Goal: Transaction & Acquisition: Purchase product/service

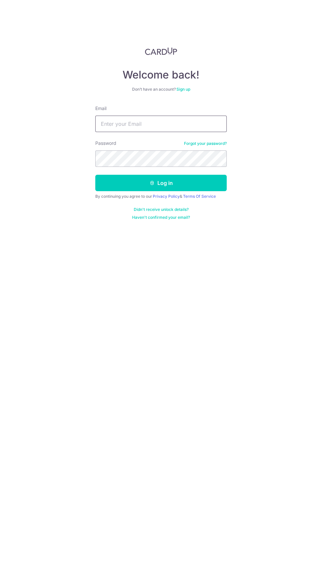
click at [191, 125] on input "Email" at bounding box center [160, 124] width 131 height 16
type input "[EMAIL_ADDRESS][DOMAIN_NAME]"
click at [95, 175] on button "Log in" at bounding box center [160, 183] width 131 height 16
click at [211, 175] on button "Log in" at bounding box center [160, 183] width 131 height 16
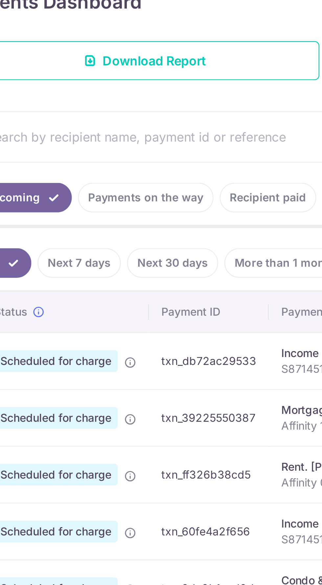
click at [98, 210] on link "Payments on the way" at bounding box center [88, 208] width 57 height 12
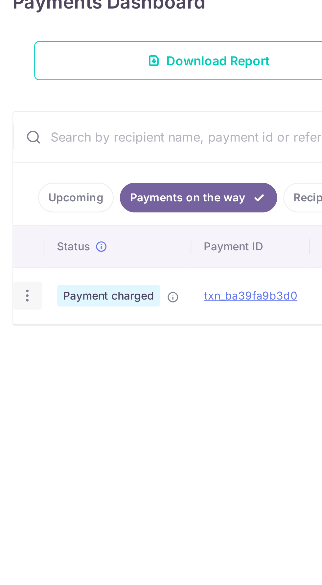
click at [12, 250] on icon "button" at bounding box center [11, 249] width 7 height 7
click at [106, 304] on div at bounding box center [161, 292] width 322 height 585
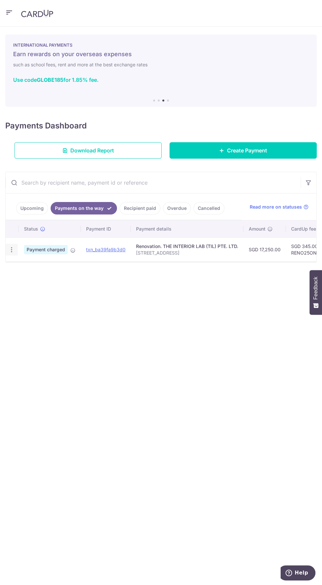
click at [14, 249] on icon "button" at bounding box center [11, 249] width 7 height 7
click at [211, 144] on div at bounding box center [161, 292] width 322 height 585
click at [232, 154] on link "Create Payment" at bounding box center [243, 150] width 147 height 16
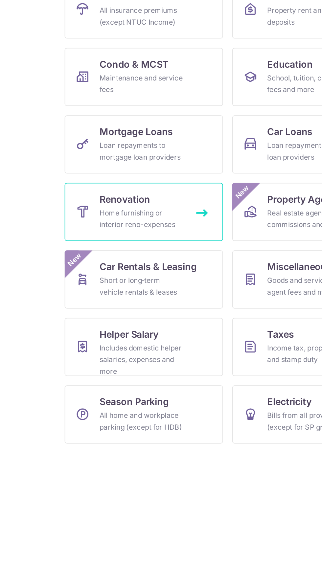
click at [97, 235] on div "Home furnishing or interior reno-expenses" at bounding box center [109, 238] width 47 height 13
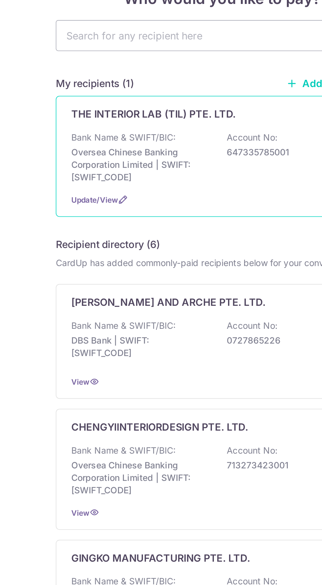
click at [100, 132] on p "Bank Name & SWIFT/BIC:" at bounding box center [108, 129] width 55 height 7
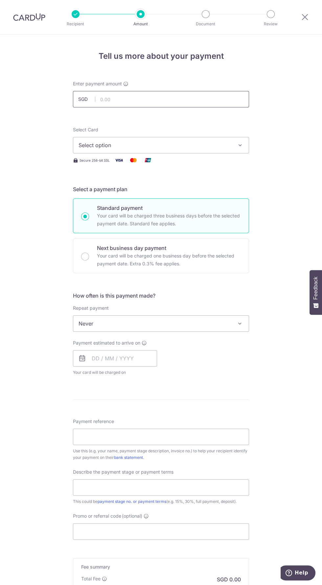
click at [127, 102] on input "text" at bounding box center [161, 99] width 176 height 16
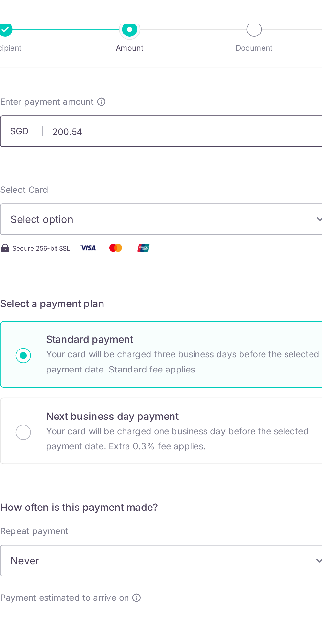
scroll to position [42, 0]
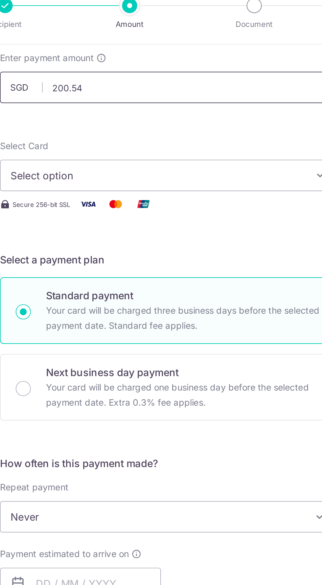
type input "200.54"
click at [100, 107] on button "Select option" at bounding box center [161, 103] width 176 height 16
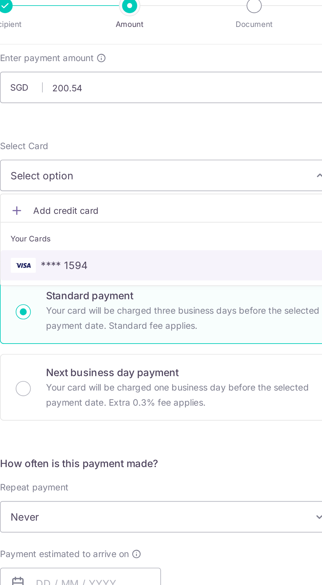
click at [112, 153] on link "**** 1594" at bounding box center [160, 150] width 175 height 16
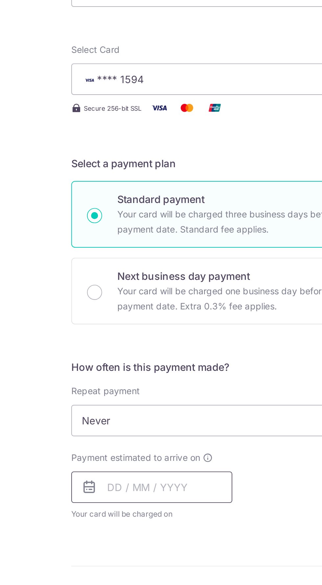
click at [126, 313] on input "text" at bounding box center [115, 316] width 84 height 16
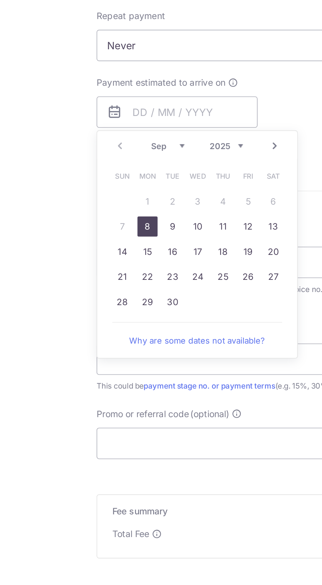
click at [99, 375] on link "8" at bounding box center [99, 376] width 11 height 11
type input "08/09/2025"
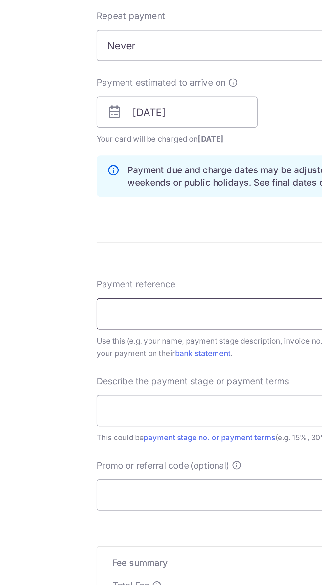
click at [88, 422] on input "Payment reference" at bounding box center [161, 421] width 176 height 16
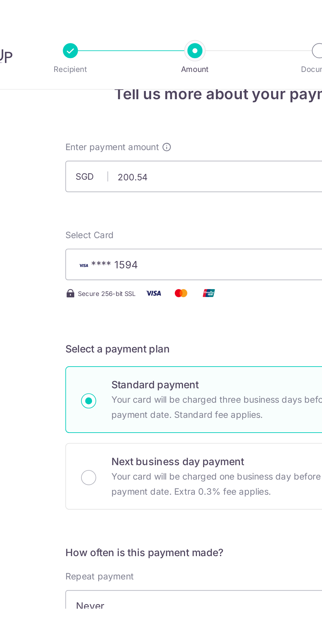
scroll to position [69, 0]
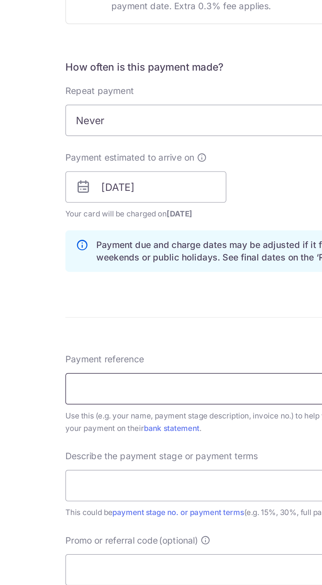
click at [164, 396] on input "Payment reference" at bounding box center [161, 395] width 176 height 16
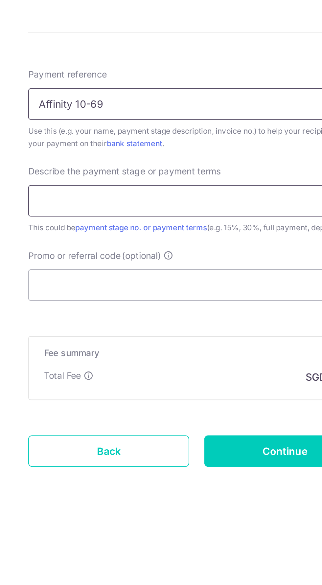
type input "Affinity 10-69"
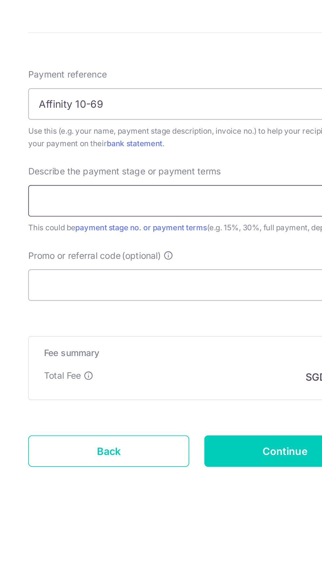
click at [90, 446] on input "text" at bounding box center [161, 445] width 176 height 16
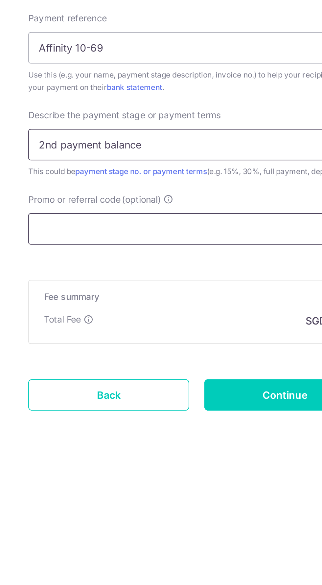
type input "2nd payment balance"
click at [95, 491] on input "Promo or referral code (optional)" at bounding box center [161, 489] width 176 height 16
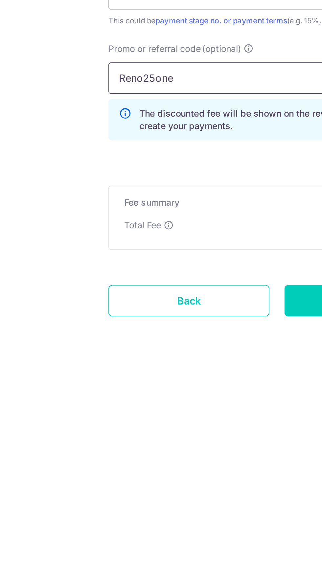
scroll to position [0, 0]
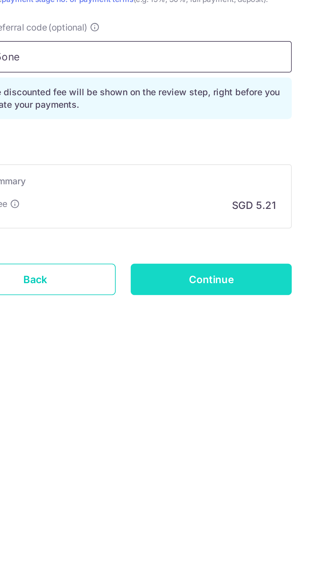
type input "Reno25one"
click at [193, 574] on input "Continue" at bounding box center [207, 576] width 84 height 16
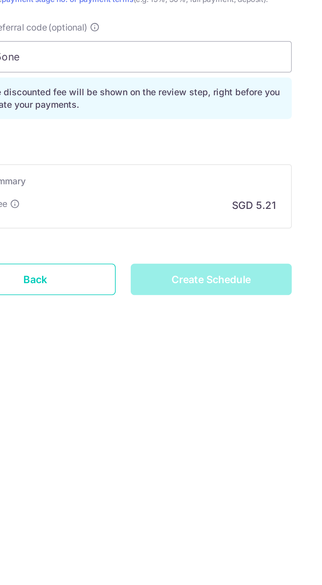
type input "Create Schedule"
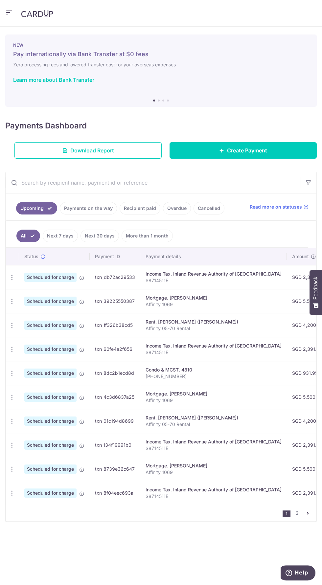
click at [79, 209] on link "Payments on the way" at bounding box center [88, 208] width 57 height 12
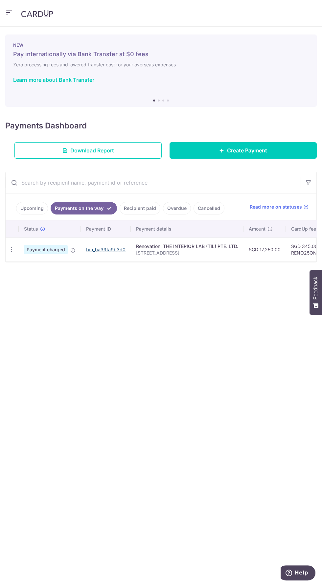
click at [102, 248] on link "txn_ba39fa9b3d0" at bounding box center [105, 250] width 39 height 6
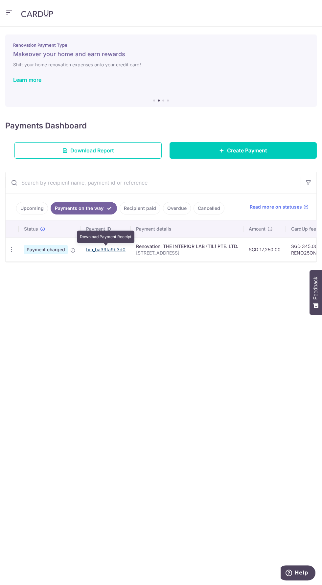
click at [103, 250] on link "txn_ba39fa9b3d0" at bounding box center [105, 250] width 39 height 6
click at [103, 251] on link "txn_ba39fa9b3d0" at bounding box center [105, 250] width 39 height 6
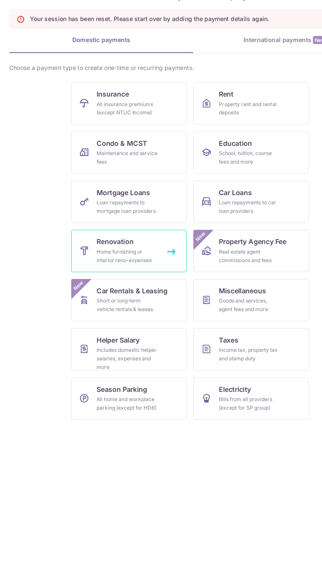
click at [103, 251] on link "Renovation Home furnishing or interior reno-expenses" at bounding box center [110, 254] width 89 height 33
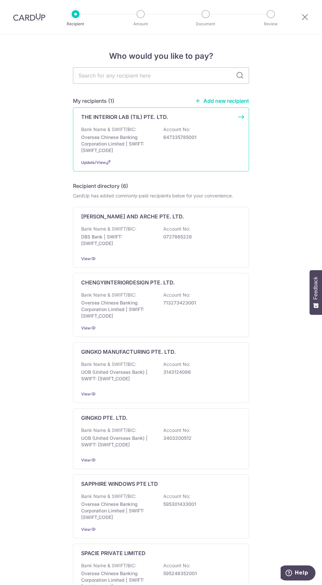
click at [109, 140] on p "Oversea Chinese Banking Corporation Limited | SWIFT: [SWIFT_CODE]" at bounding box center [118, 144] width 74 height 20
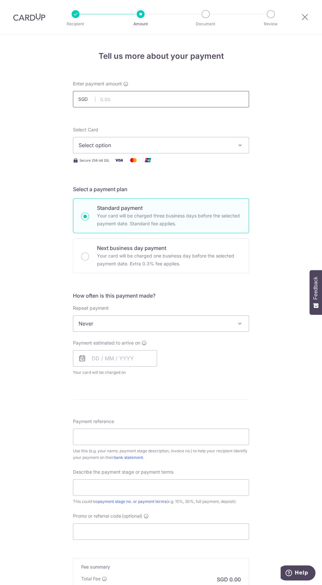
click at [116, 104] on input "text" at bounding box center [161, 99] width 176 height 16
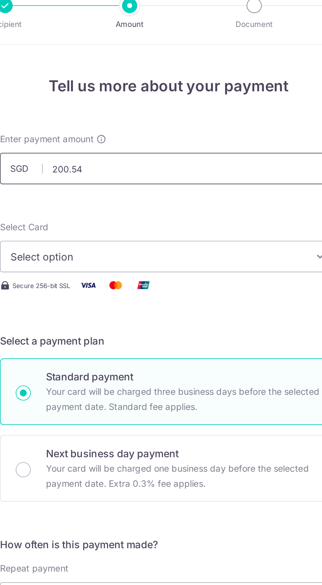
type input "200.54"
click at [98, 139] on button "Select option" at bounding box center [161, 145] width 176 height 16
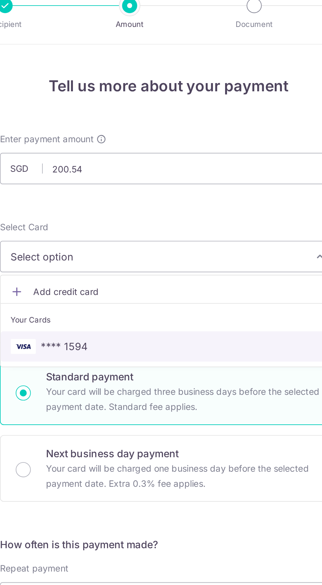
click at [115, 194] on span "**** 1594" at bounding box center [106, 192] width 24 height 8
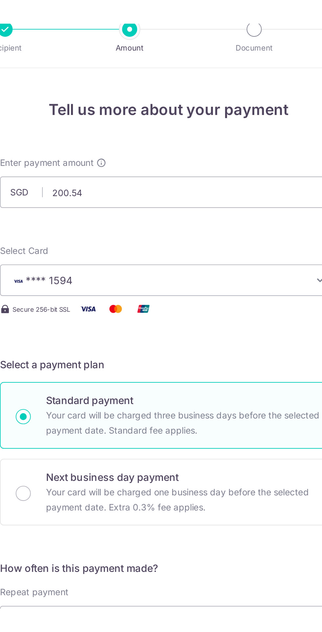
scroll to position [42, 0]
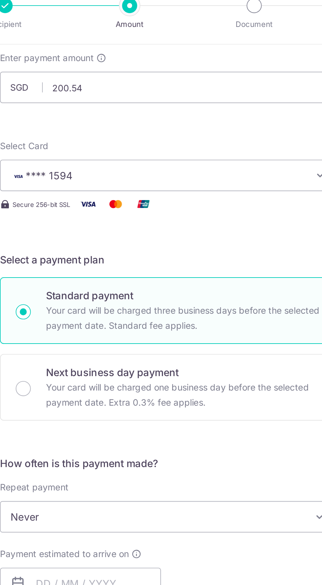
click at [179, 282] on span "Never" at bounding box center [160, 281] width 175 height 16
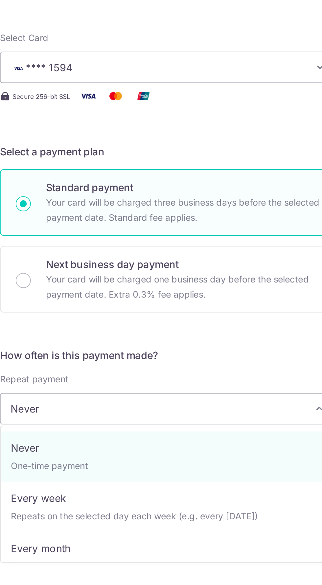
click at [109, 258] on div "How often is this payment made? Repeat payment Never Every week Every month Eve…" at bounding box center [161, 293] width 176 height 89
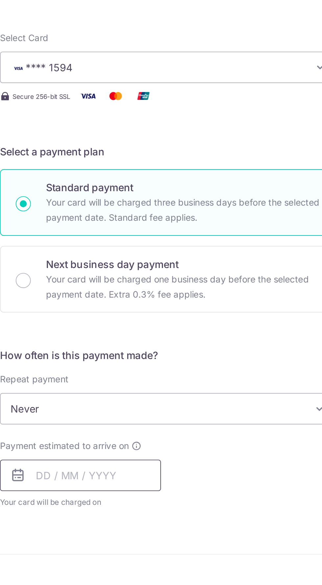
click at [132, 312] on input "text" at bounding box center [115, 316] width 84 height 16
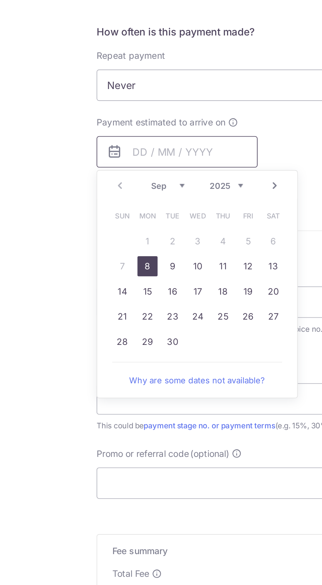
scroll to position [27, 0]
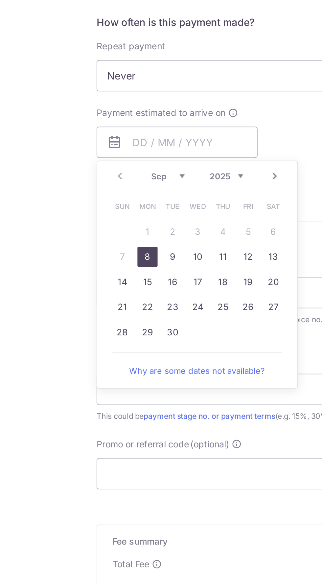
click at [101, 392] on link "8" at bounding box center [99, 391] width 11 height 11
type input "08/09/2025"
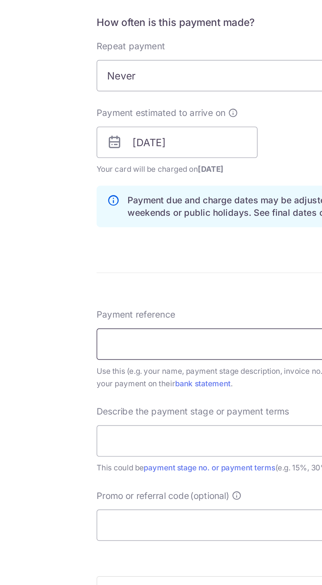
click at [91, 436] on input "Payment reference" at bounding box center [161, 437] width 176 height 16
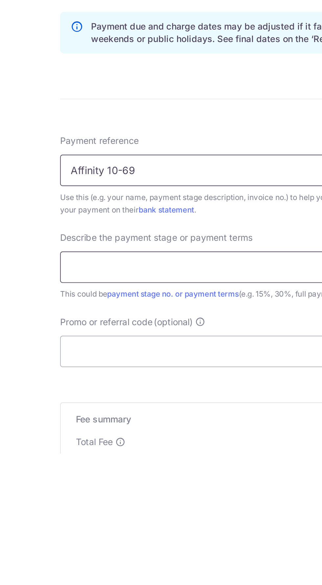
type input "Affinity 10-69"
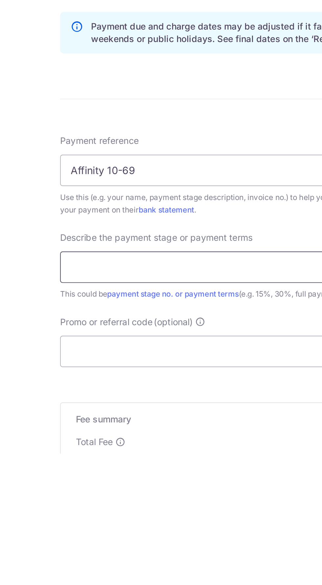
click at [89, 486] on input "text" at bounding box center [161, 488] width 176 height 16
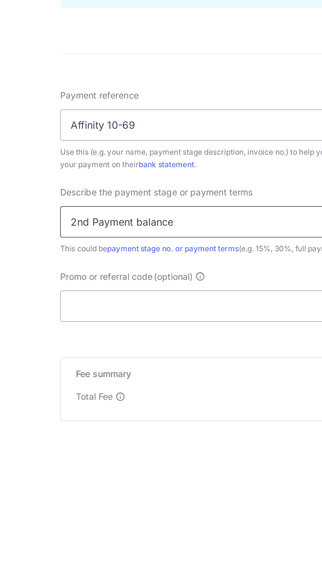
scroll to position [69, 0]
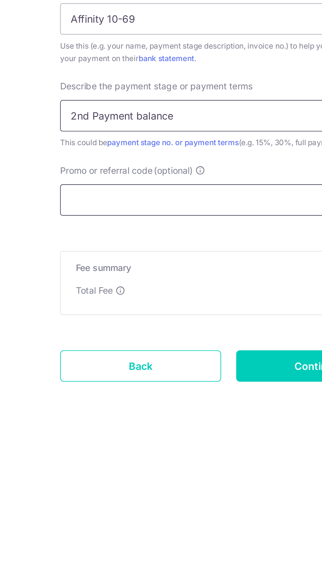
type input "2nd Payment balance"
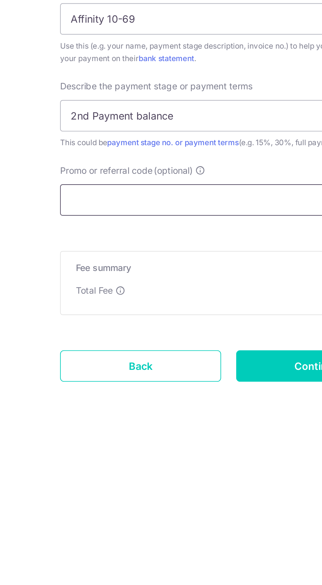
click at [90, 491] on input "Promo or referral code (optional)" at bounding box center [161, 489] width 176 height 16
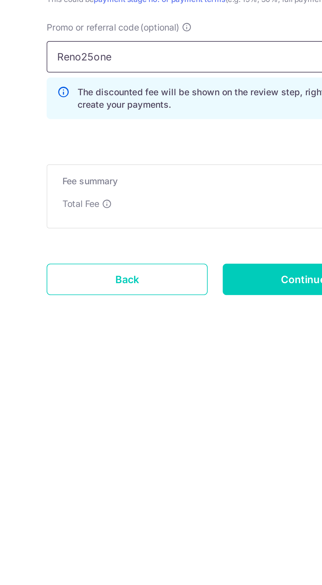
scroll to position [0, 0]
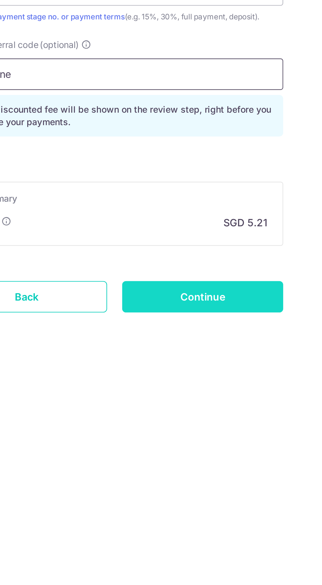
type input "Reno25one"
click at [189, 569] on input "Continue" at bounding box center [207, 576] width 84 height 16
type input "Create Schedule"
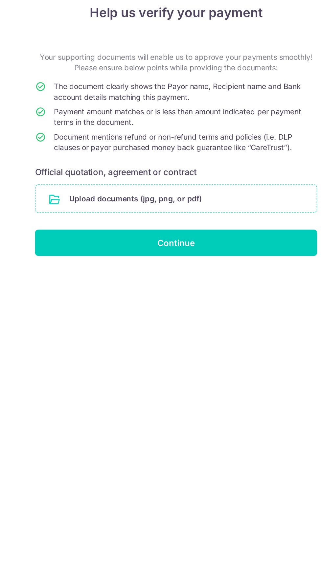
click at [102, 170] on input "file" at bounding box center [160, 172] width 175 height 17
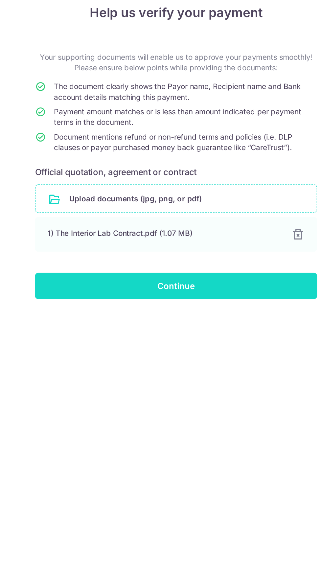
click at [196, 225] on input "Continue" at bounding box center [161, 226] width 176 height 16
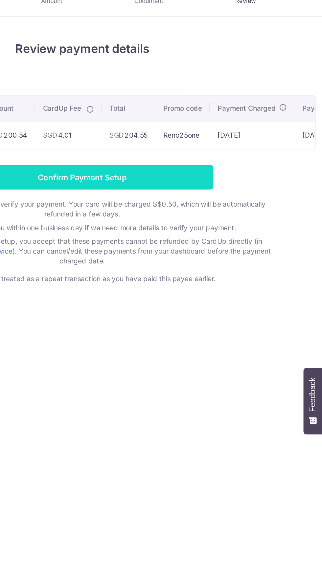
click at [163, 144] on input "Confirm Payment Setup" at bounding box center [161, 142] width 176 height 16
